Goal: Task Accomplishment & Management: Manage account settings

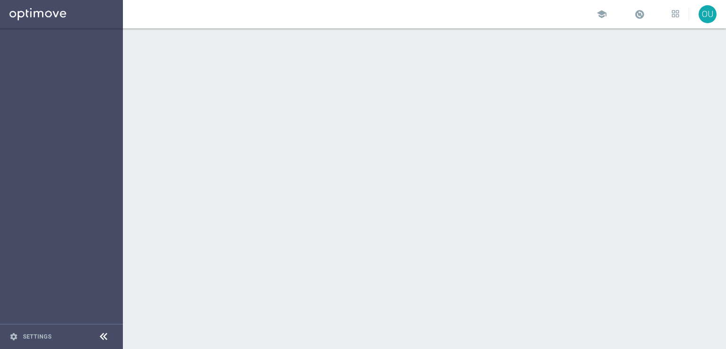
drag, startPoint x: 6, startPoint y: 273, endPoint x: 20, endPoint y: 272, distance: 14.2
click at [6, 273] on sidenavbar "settings Settings" at bounding box center [61, 174] width 123 height 349
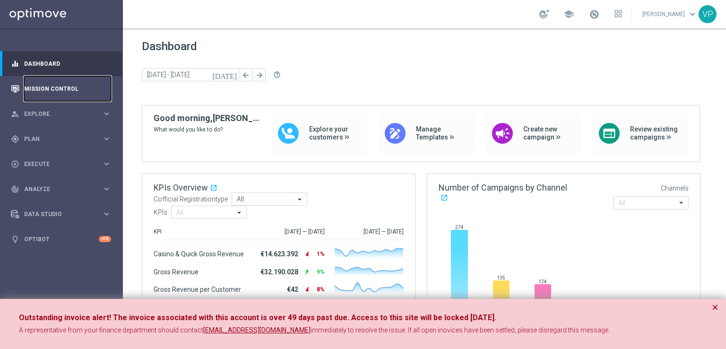
click at [63, 91] on link "Mission Control" at bounding box center [67, 88] width 87 height 25
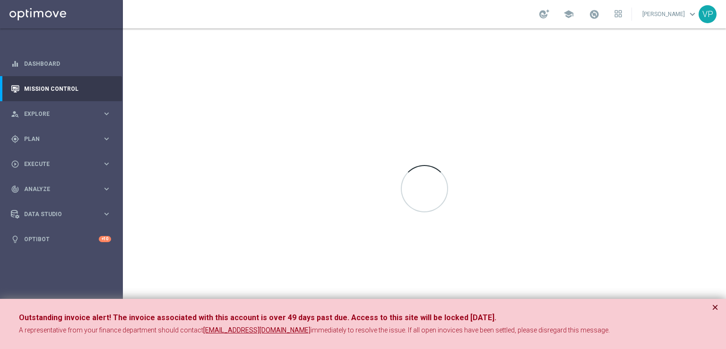
click at [716, 309] on button "×" at bounding box center [715, 307] width 7 height 11
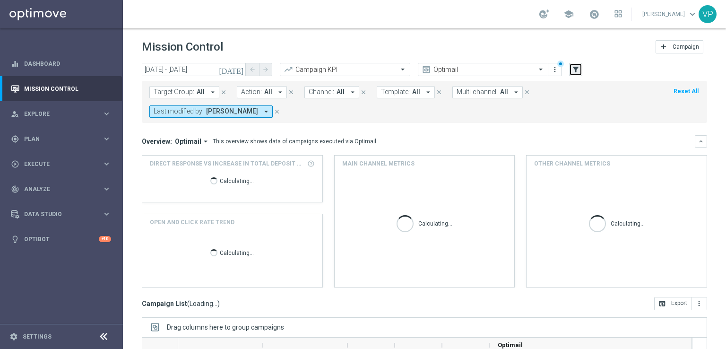
click at [579, 67] on icon "filter_alt" at bounding box center [576, 69] width 9 height 9
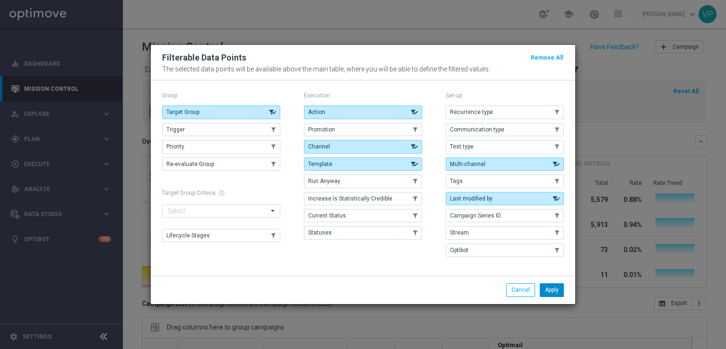
click at [549, 291] on button "Apply" at bounding box center [552, 289] width 24 height 13
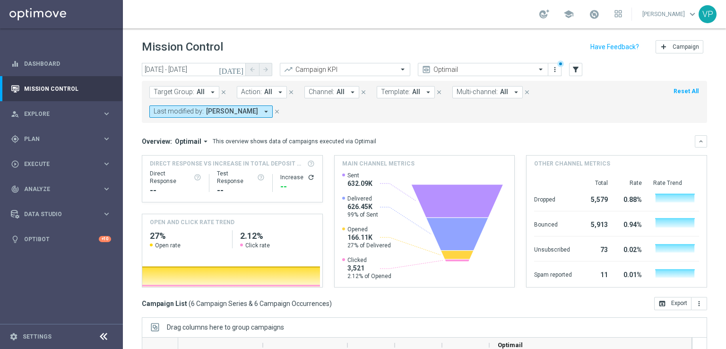
click at [512, 94] on icon "arrow_drop_down" at bounding box center [516, 92] width 9 height 9
click at [240, 68] on icon "[DATE]" at bounding box center [232, 69] width 26 height 9
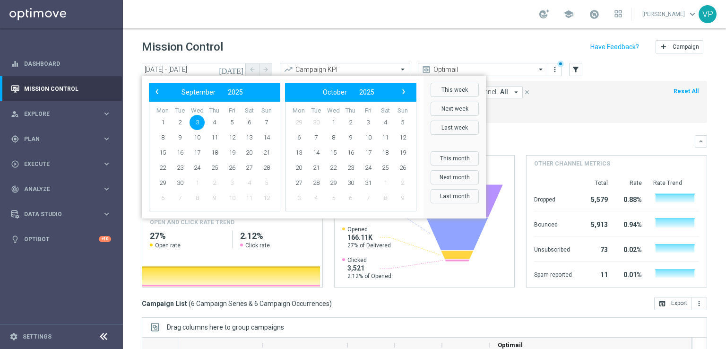
click at [152, 97] on bs-datepicker-navigation-view "‹ ​ September ​ 2025 ​ ›" at bounding box center [212, 92] width 122 height 12
click at [156, 96] on span "‹" at bounding box center [157, 92] width 12 height 12
click at [180, 180] on span "26" at bounding box center [180, 182] width 15 height 15
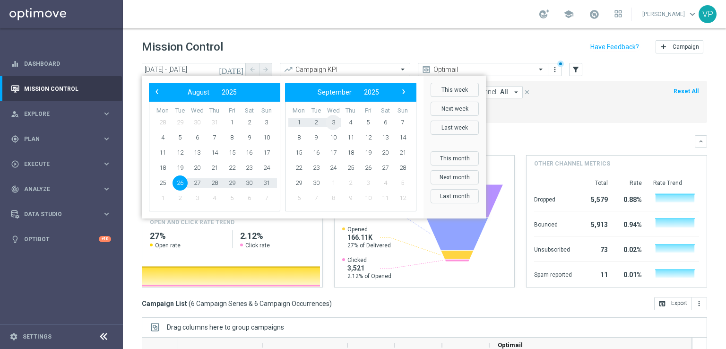
click at [333, 122] on span "3" at bounding box center [333, 122] width 15 height 15
type input "[DATE] - [DATE]"
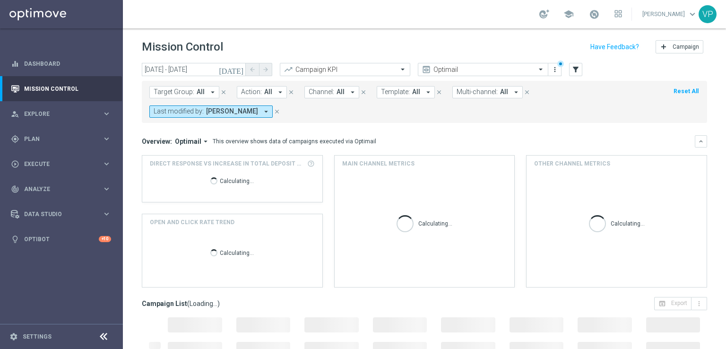
click at [333, 122] on div "Target Group: All arrow_drop_down close Action: All arrow_drop_down close Chann…" at bounding box center [425, 102] width 566 height 42
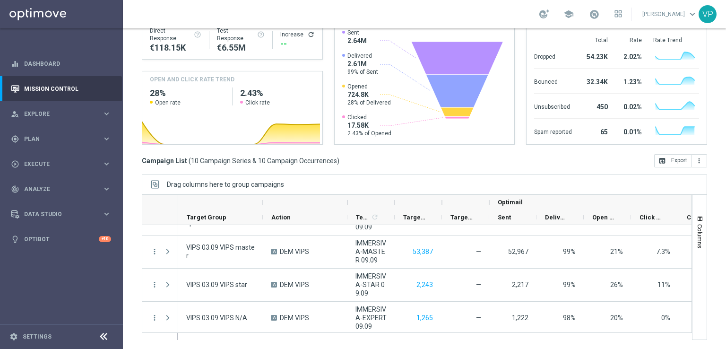
scroll to position [223, 0]
click at [54, 132] on div "gps_fixed Plan keyboard_arrow_right" at bounding box center [61, 138] width 122 height 25
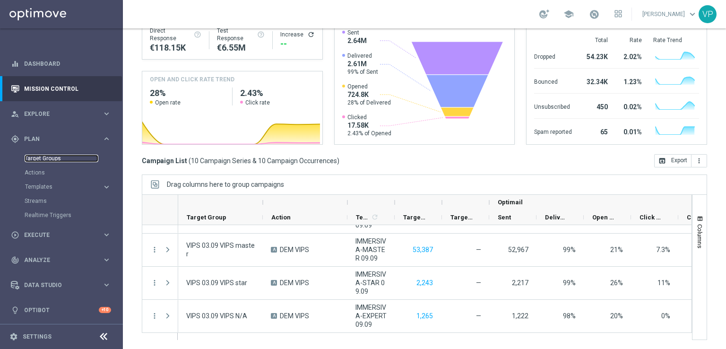
click at [48, 157] on link "Target Groups" at bounding box center [62, 159] width 74 height 8
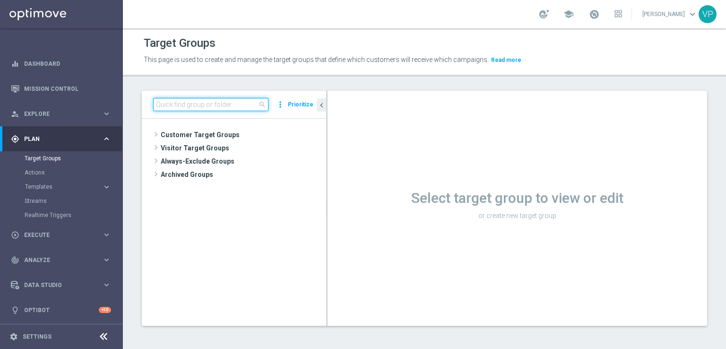
click at [172, 108] on input at bounding box center [210, 104] width 115 height 13
type input "studio"
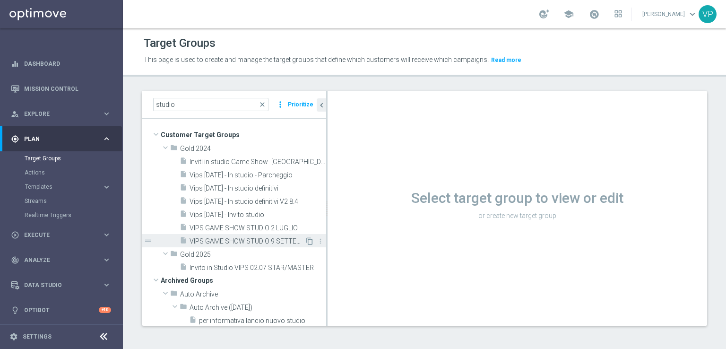
click at [306, 239] on icon "content_copy" at bounding box center [310, 241] width 8 height 8
click at [232, 237] on span "VIPS GAME SHOW STUDIO 9 SETTEMBRE" at bounding box center [247, 241] width 115 height 8
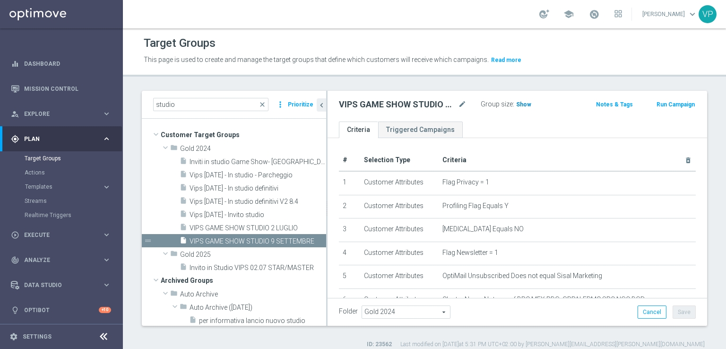
click at [527, 103] on span "Show" at bounding box center [523, 104] width 15 height 7
click at [50, 61] on link "Dashboard" at bounding box center [67, 63] width 87 height 25
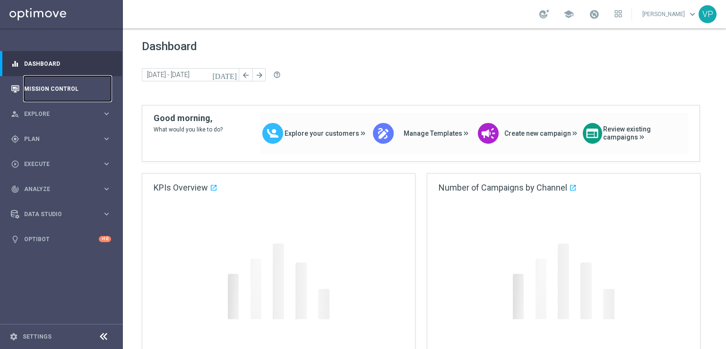
click at [70, 85] on link "Mission Control" at bounding box center [67, 88] width 87 height 25
